Goal: Information Seeking & Learning: Learn about a topic

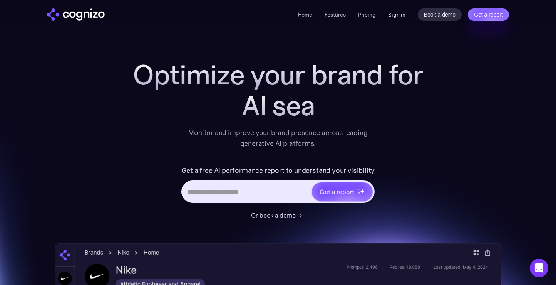
click at [397, 15] on link "Sign in" at bounding box center [396, 14] width 17 height 9
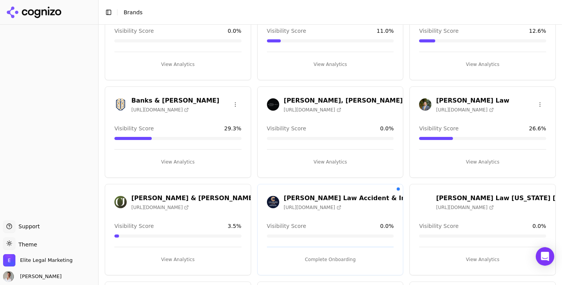
scroll to position [77, 0]
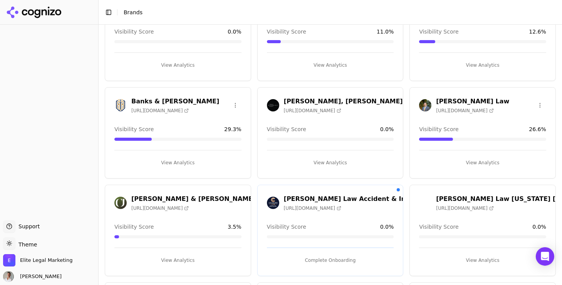
click at [447, 102] on h3 "Cannon Law" at bounding box center [472, 101] width 73 height 9
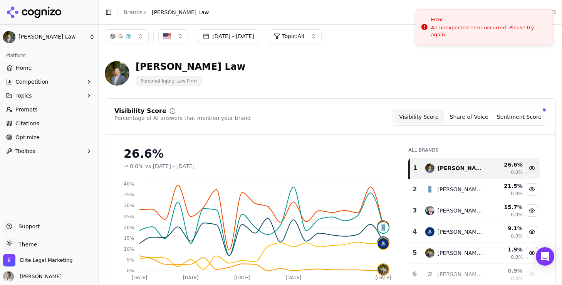
click at [277, 67] on div "Cannon Law Personal Injury Law Firm" at bounding box center [277, 72] width 345 height 25
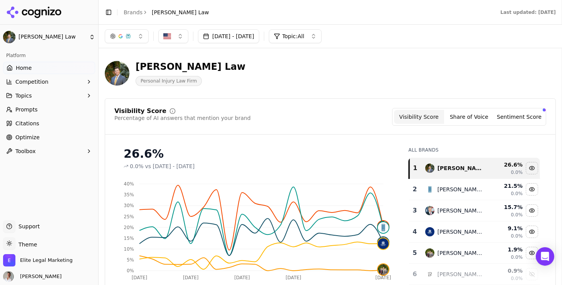
click at [465, 121] on button "Share of Voice" at bounding box center [469, 117] width 50 height 14
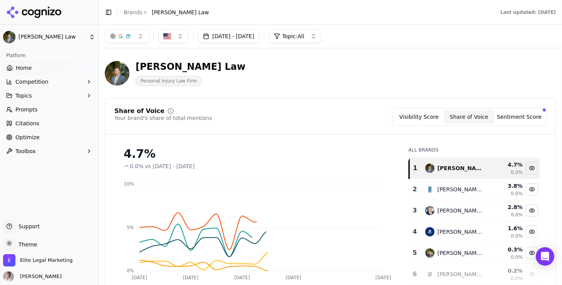
scroll to position [38, 0]
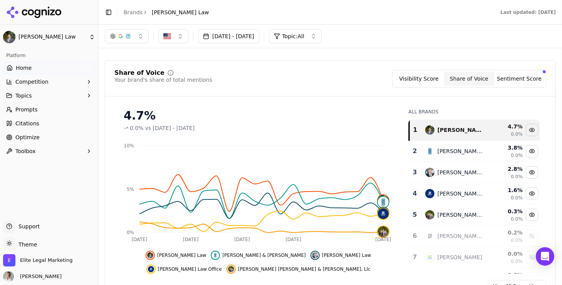
click at [509, 77] on button "Sentiment Score" at bounding box center [519, 79] width 50 height 14
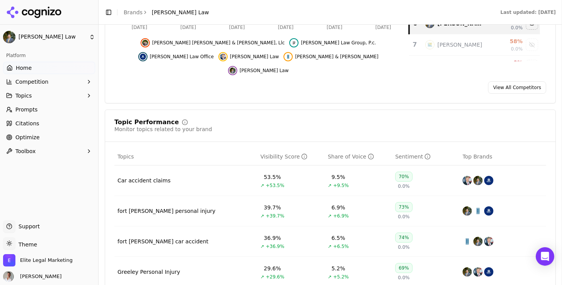
scroll to position [270, 0]
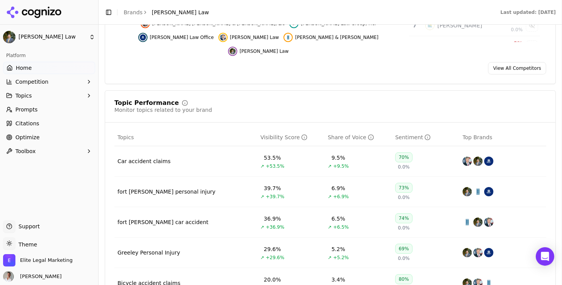
click at [24, 94] on span "Topics" at bounding box center [23, 96] width 17 height 8
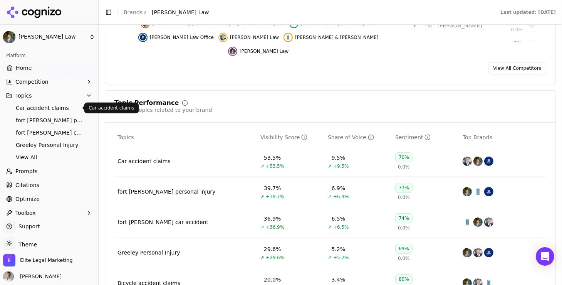
click at [31, 109] on span "Car accident claims" at bounding box center [49, 108] width 67 height 8
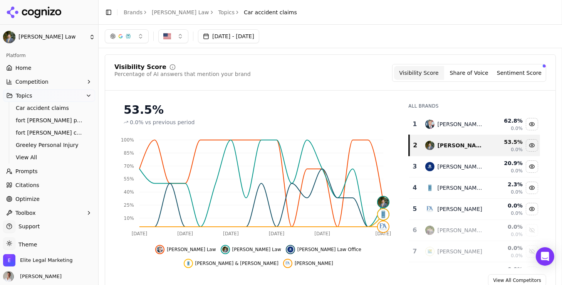
click at [139, 37] on button "button" at bounding box center [127, 36] width 44 height 14
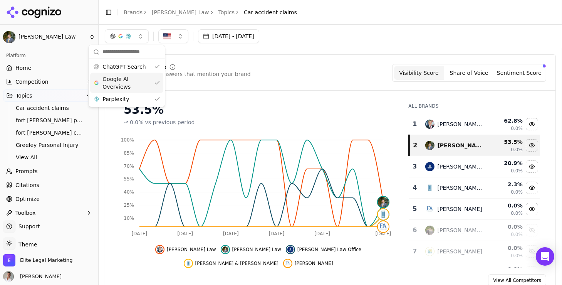
click at [154, 84] on div "Google AI Overviews" at bounding box center [126, 83] width 73 height 20
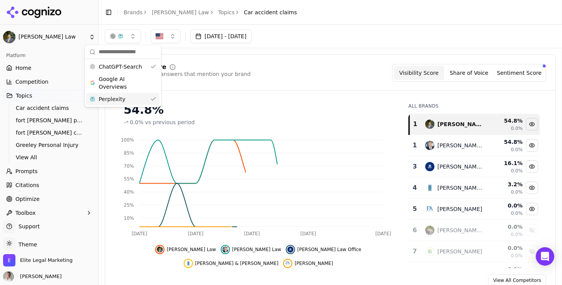
click at [153, 98] on div "Perplexity" at bounding box center [122, 99] width 73 height 12
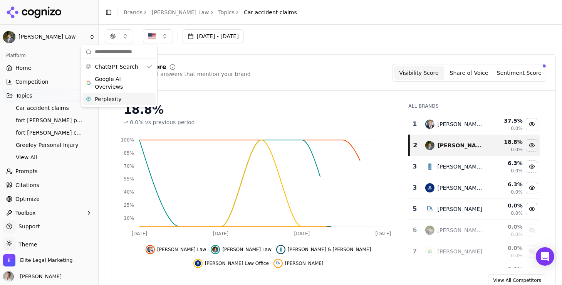
click at [327, 39] on div "Jul 26, 2025 - Aug 25, 2025" at bounding box center [330, 36] width 451 height 14
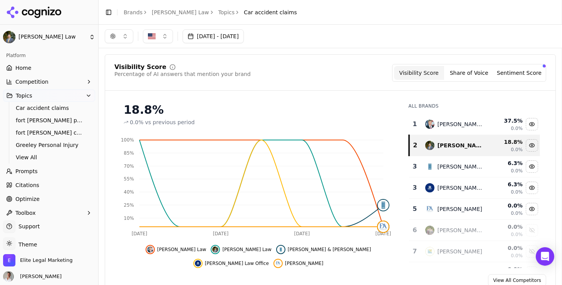
click at [469, 72] on button "Share of Voice" at bounding box center [469, 73] width 50 height 14
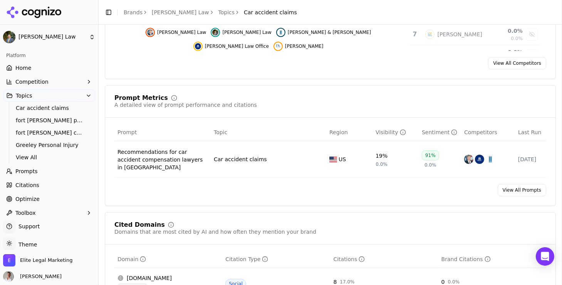
scroll to position [270, 0]
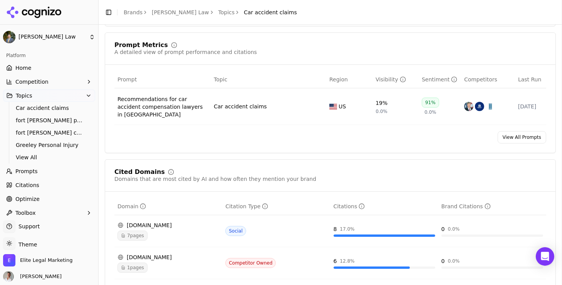
click at [79, 95] on button "Topics" at bounding box center [49, 95] width 92 height 12
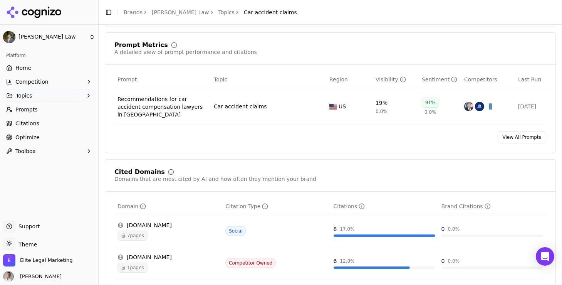
click at [32, 138] on span "Optimize" at bounding box center [27, 137] width 24 height 8
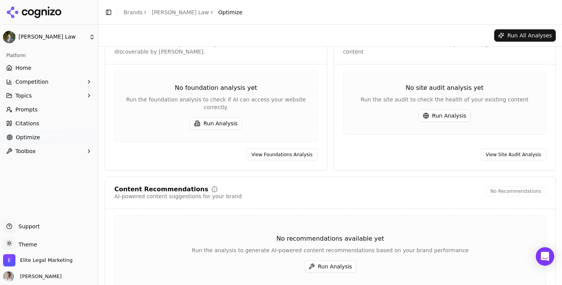
scroll to position [60, 0]
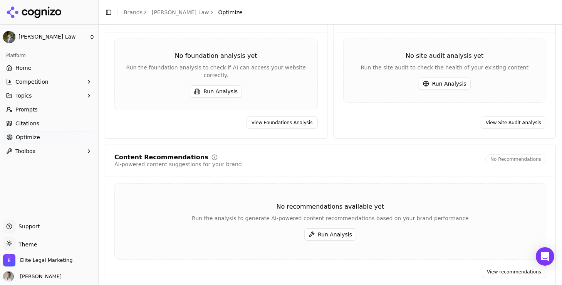
click at [95, 36] on button "Toggle Sidebar" at bounding box center [98, 142] width 6 height 285
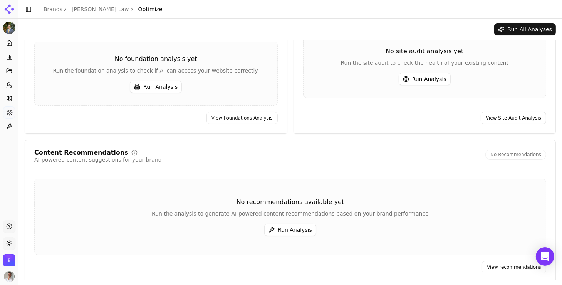
click at [46, 8] on link "Brands" at bounding box center [53, 9] width 19 height 6
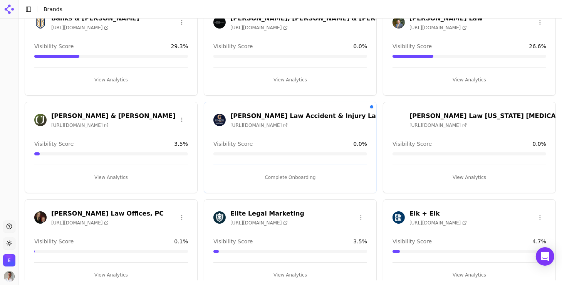
scroll to position [154, 0]
click at [58, 113] on h3 "Cohen & Jaffe" at bounding box center [113, 115] width 124 height 9
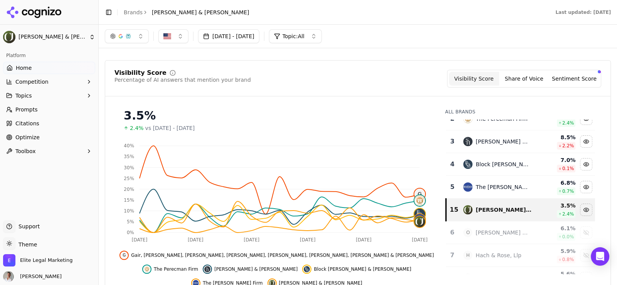
scroll to position [38, 0]
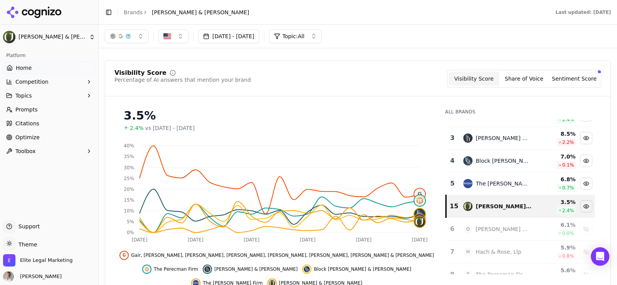
click at [511, 77] on button "Share of Voice" at bounding box center [524, 79] width 50 height 14
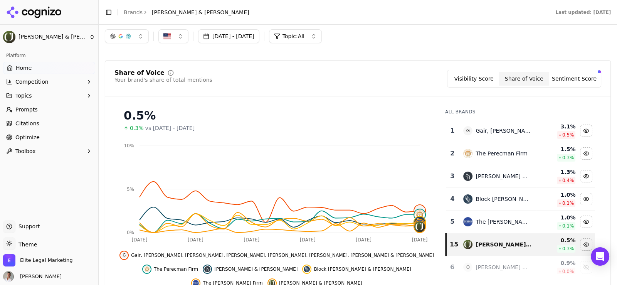
click at [558, 79] on button "Sentiment Score" at bounding box center [574, 79] width 50 height 14
